Goal: Task Accomplishment & Management: Complete application form

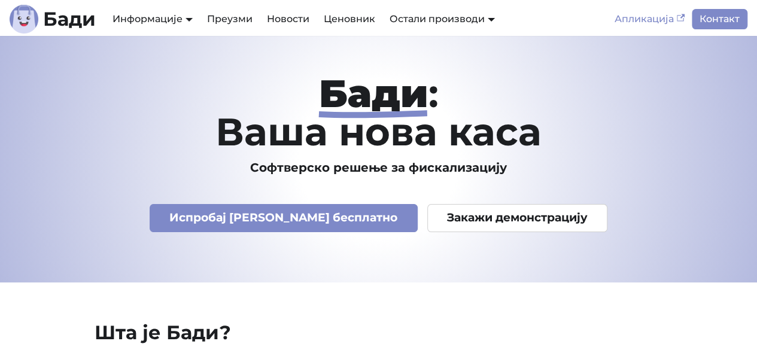
click at [659, 13] on link "Апликација" at bounding box center [649, 19] width 84 height 20
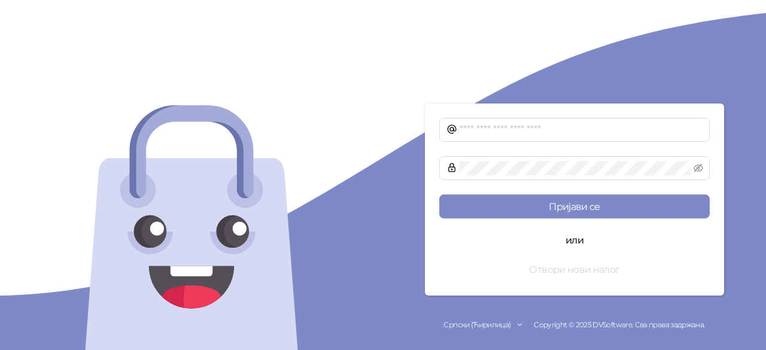
click at [585, 269] on button "Отвори нови налог" at bounding box center [574, 269] width 270 height 24
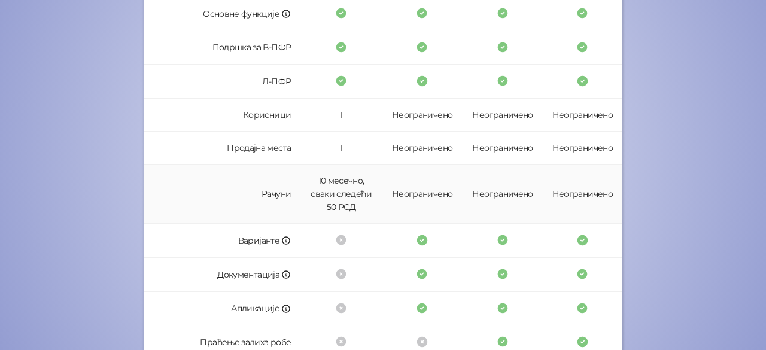
scroll to position [427, 0]
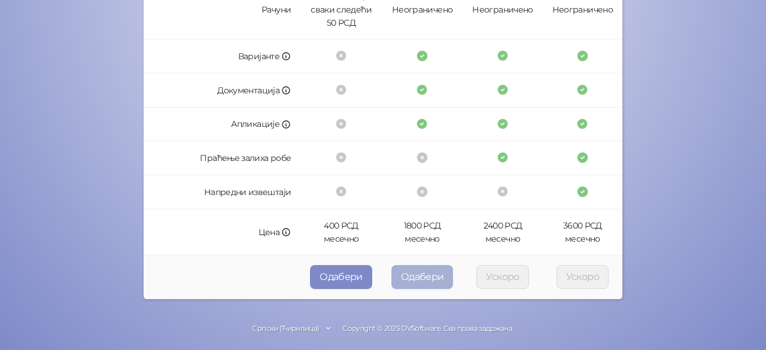
click at [437, 265] on button "Одабери" at bounding box center [422, 277] width 62 height 24
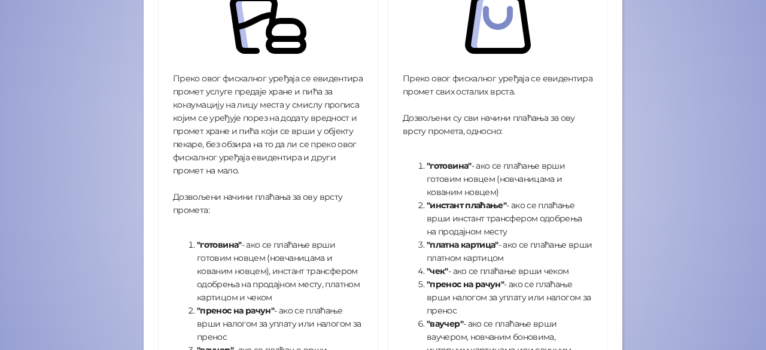
scroll to position [224, 0]
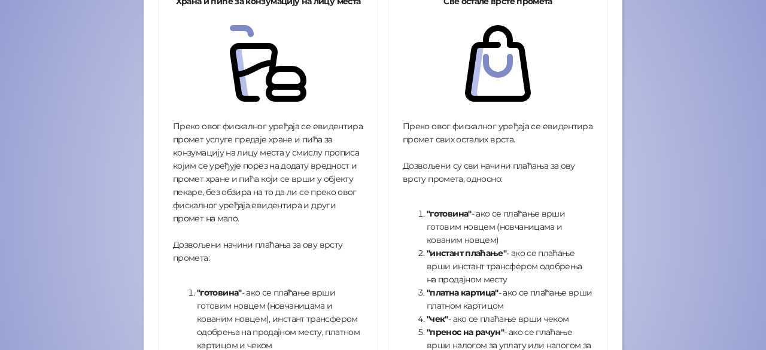
click at [375, 177] on div "Храна и пиће за конзумацију на лицу места Преко овог фискалног уређаја се евиде…" at bounding box center [268, 278] width 230 height 595
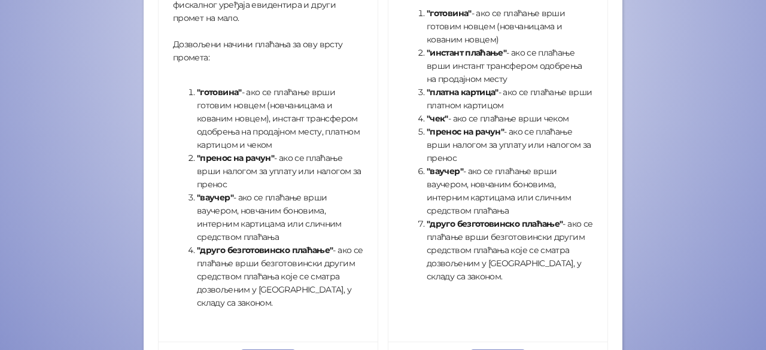
scroll to position [519, 0]
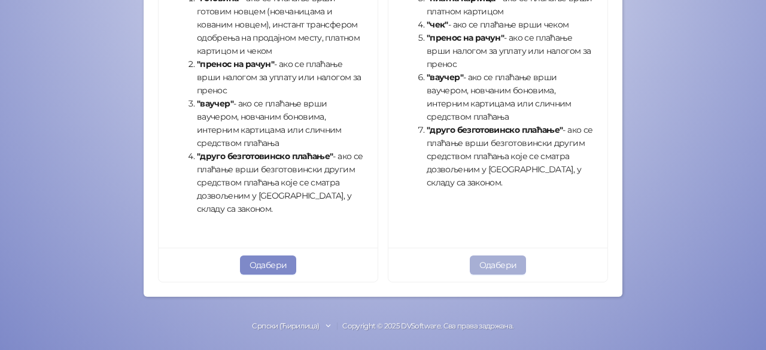
click at [503, 267] on button "Одабери" at bounding box center [498, 265] width 57 height 19
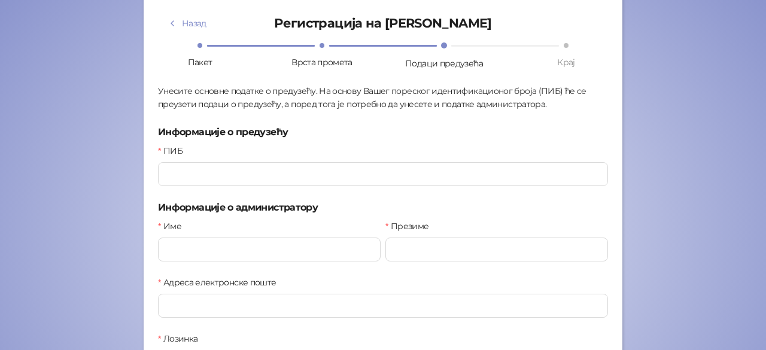
scroll to position [42, 0]
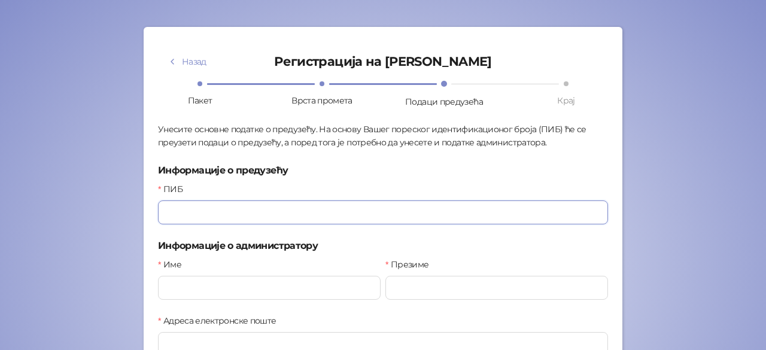
click at [232, 204] on input "ПИБ" at bounding box center [383, 212] width 450 height 24
paste input "*********"
type input "*********"
click at [212, 285] on input "Име" at bounding box center [269, 288] width 223 height 24
type input "****"
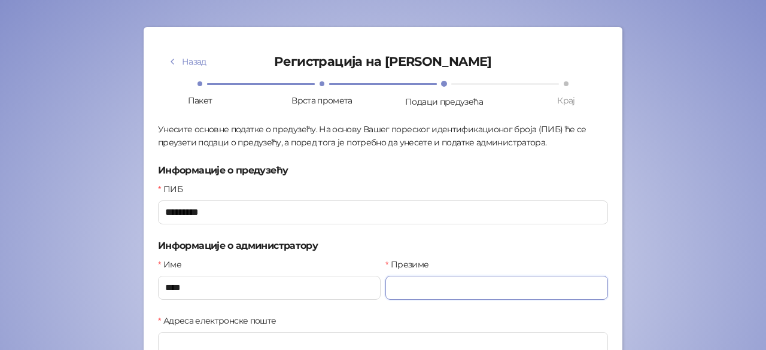
click at [406, 285] on input "Презиме" at bounding box center [496, 288] width 223 height 24
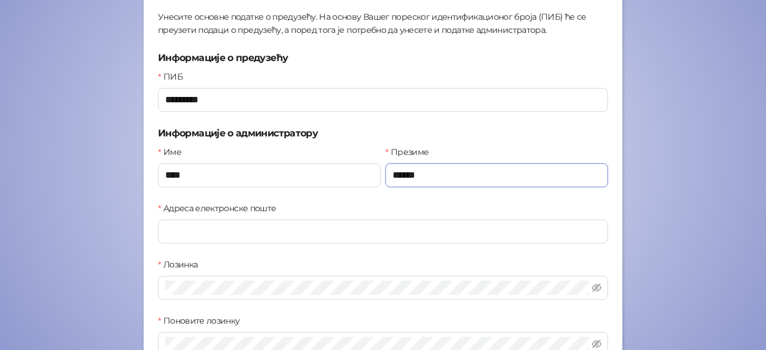
scroll to position [161, 0]
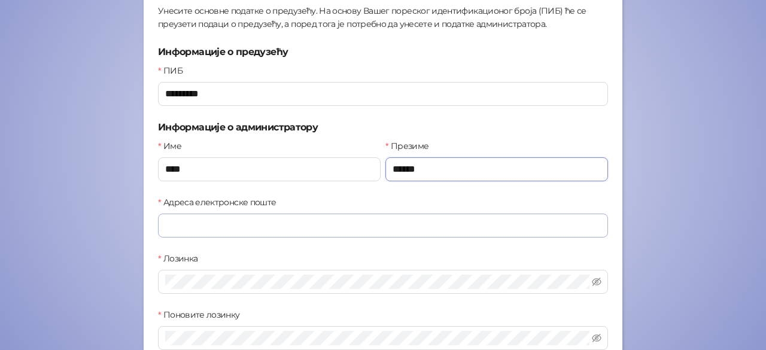
type input "******"
click at [294, 222] on input "Адреса електронске поште" at bounding box center [383, 226] width 450 height 24
type input "**********"
click at [239, 271] on span at bounding box center [383, 282] width 450 height 24
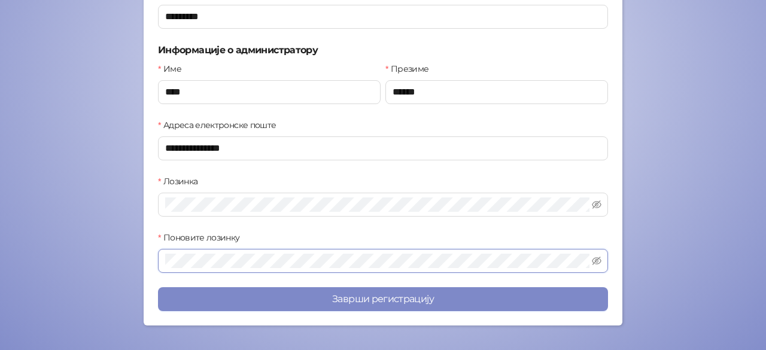
scroll to position [239, 0]
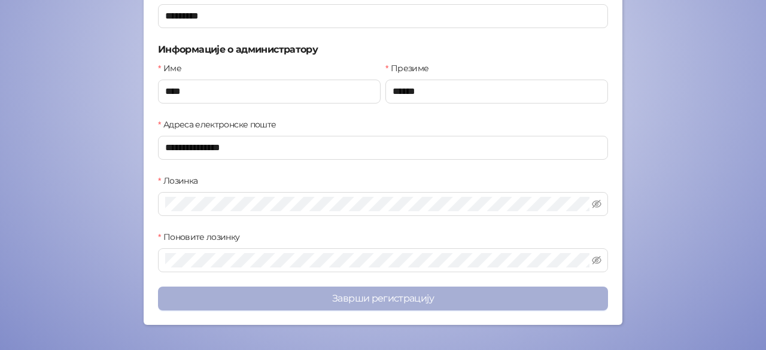
click at [318, 297] on button "Заврши регистрацију" at bounding box center [383, 299] width 450 height 24
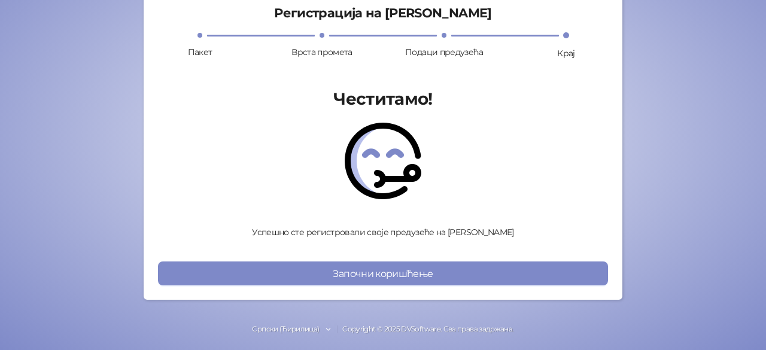
scroll to position [95, 0]
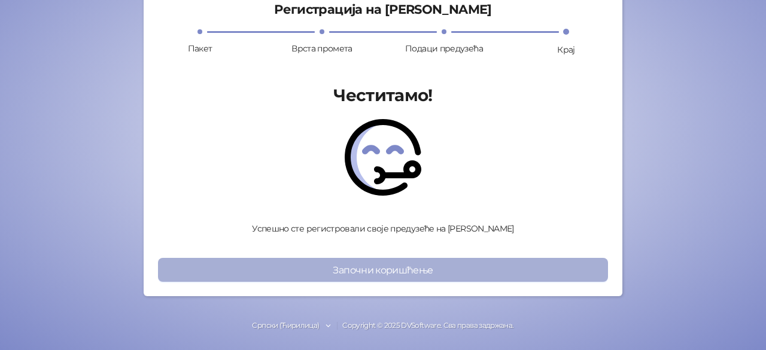
click at [396, 277] on button "Започни коришћење" at bounding box center [383, 270] width 450 height 24
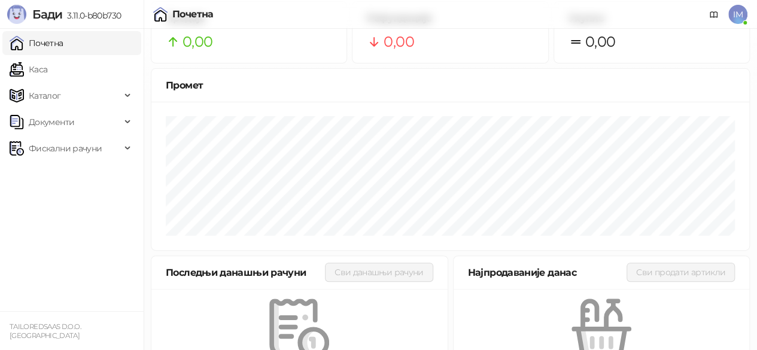
scroll to position [32, 0]
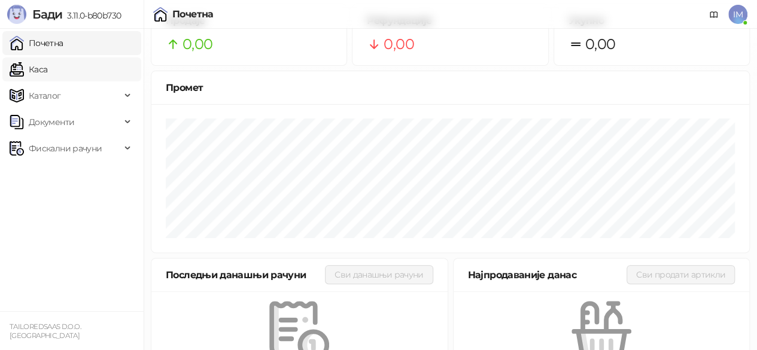
click at [47, 74] on link "Каса" at bounding box center [29, 69] width 38 height 24
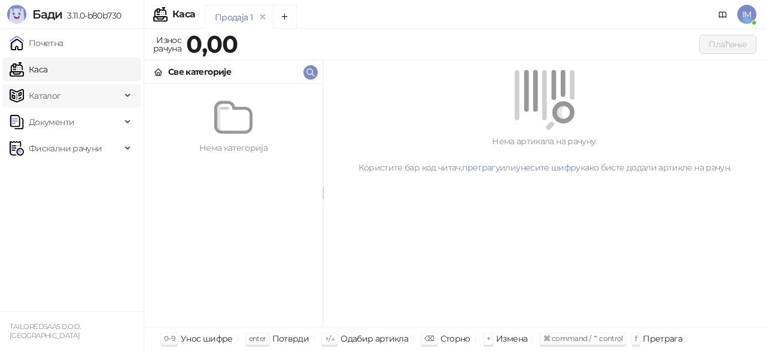
click at [65, 98] on span "Каталог" at bounding box center [65, 96] width 111 height 24
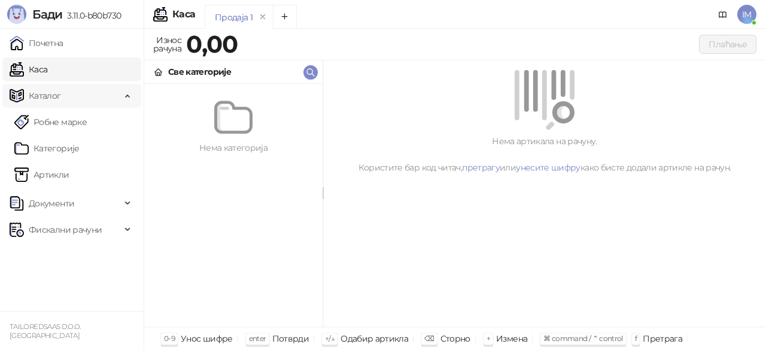
click at [65, 98] on span "Каталог" at bounding box center [65, 96] width 111 height 24
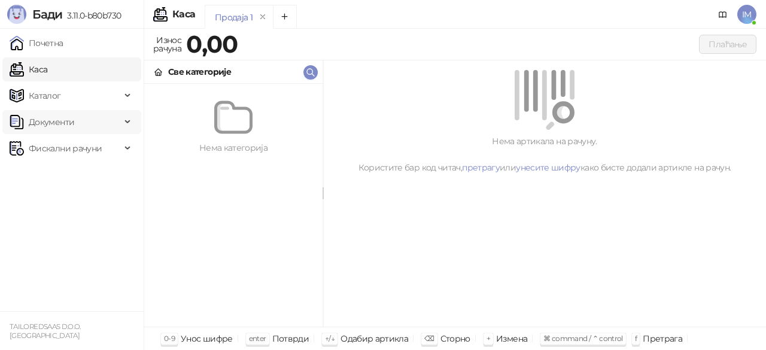
click at [69, 113] on span "Документи" at bounding box center [51, 122] width 45 height 24
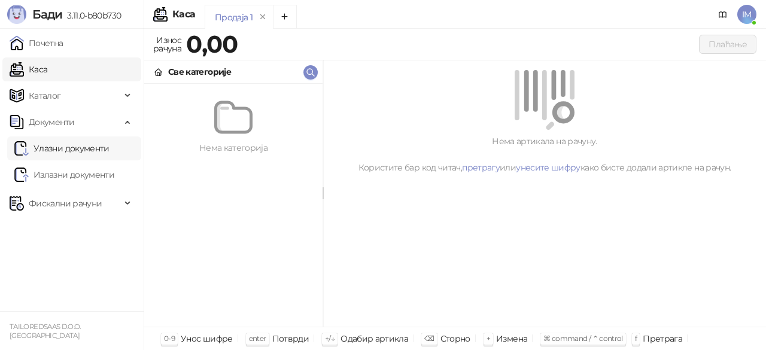
click at [69, 147] on link "Улазни документи" at bounding box center [61, 148] width 95 height 24
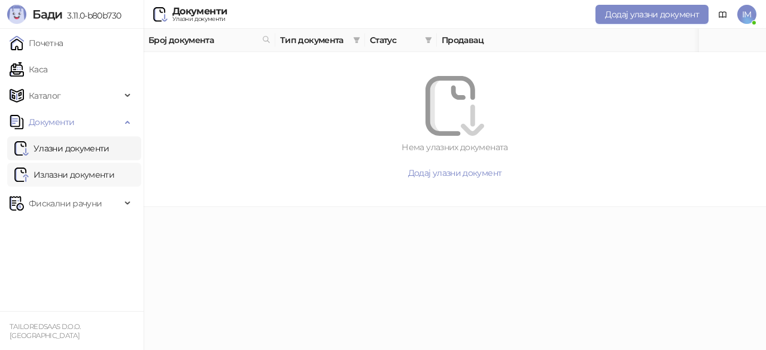
click at [73, 175] on link "Излазни документи" at bounding box center [64, 175] width 100 height 24
click at [84, 204] on span "Фискални рачуни" at bounding box center [65, 204] width 73 height 24
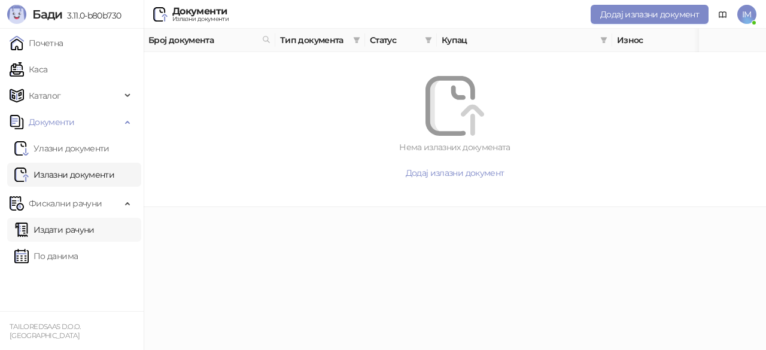
click at [75, 225] on link "Издати рачуни" at bounding box center [54, 230] width 80 height 24
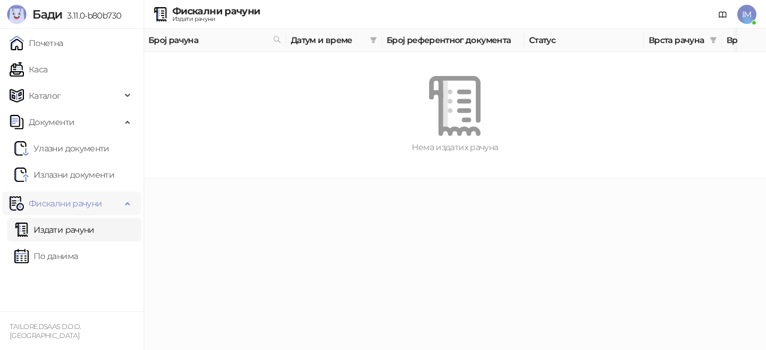
click at [80, 206] on span "Фискални рачуни" at bounding box center [65, 204] width 73 height 24
